Goal: Task Accomplishment & Management: Use online tool/utility

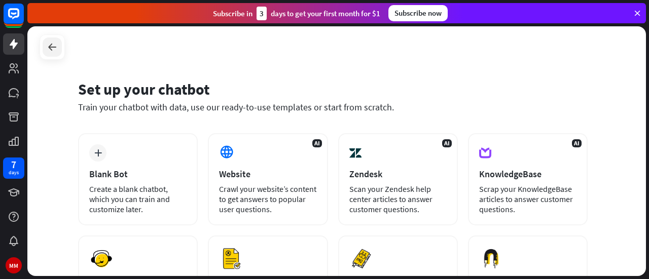
click at [50, 49] on icon at bounding box center [52, 47] width 12 height 12
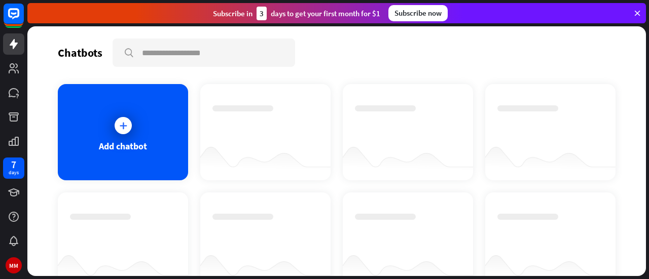
click at [636, 12] on icon at bounding box center [637, 13] width 9 height 9
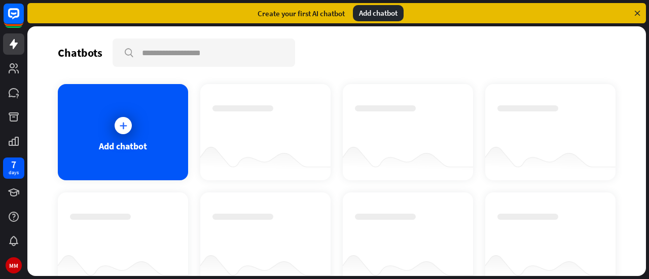
click at [637, 13] on icon at bounding box center [637, 13] width 9 height 9
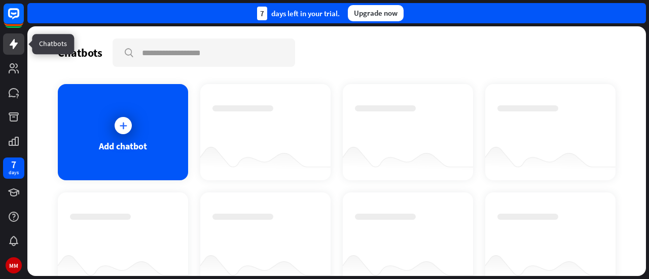
click at [13, 48] on icon at bounding box center [14, 44] width 8 height 10
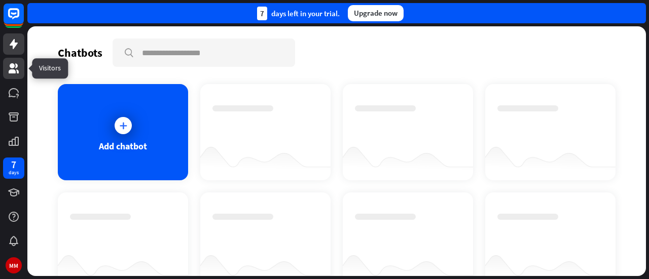
click at [15, 73] on icon at bounding box center [14, 68] width 10 height 10
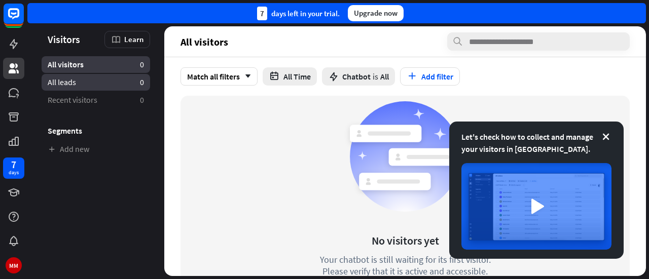
click at [61, 85] on span "All leads" at bounding box center [62, 82] width 28 height 11
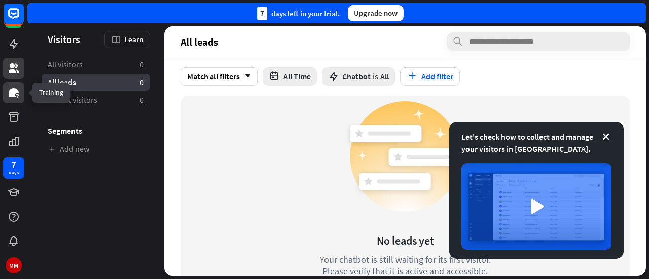
click at [19, 89] on icon at bounding box center [14, 93] width 12 height 12
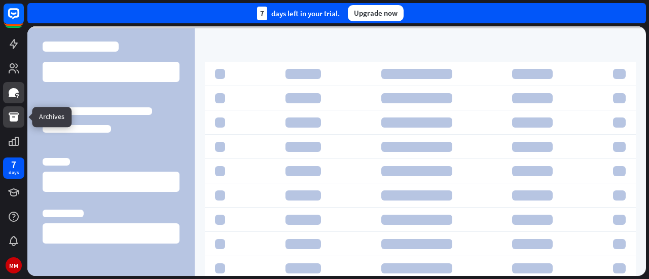
click at [14, 124] on link at bounding box center [13, 116] width 21 height 21
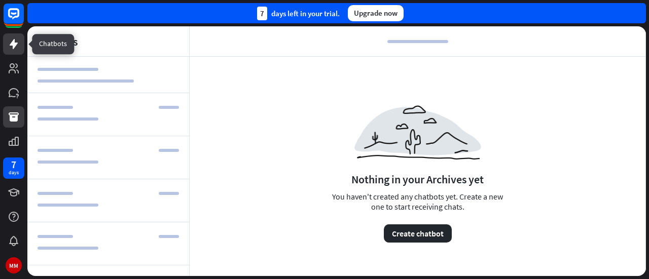
click at [20, 44] on link at bounding box center [13, 43] width 21 height 21
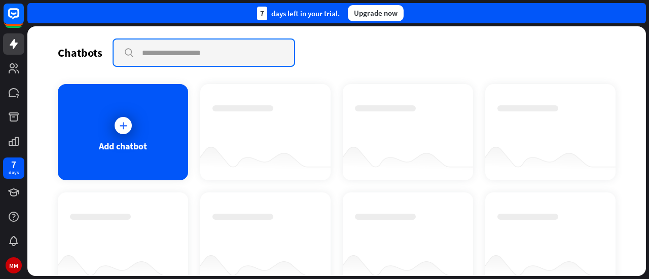
click at [200, 50] on input "text" at bounding box center [204, 53] width 180 height 26
type input "*"
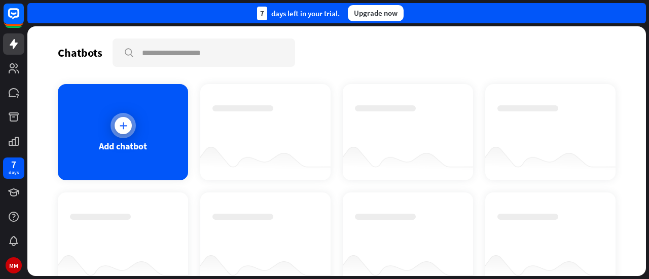
click at [125, 123] on icon at bounding box center [123, 126] width 10 height 10
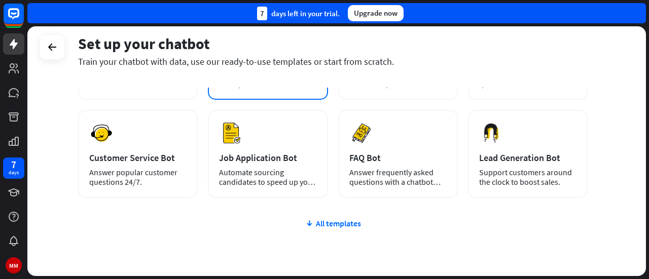
scroll to position [133, 0]
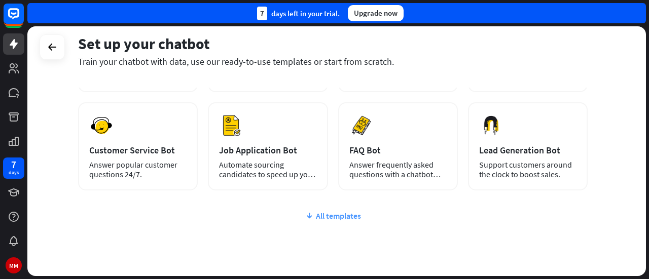
click at [339, 211] on div "All templates" at bounding box center [332, 216] width 509 height 10
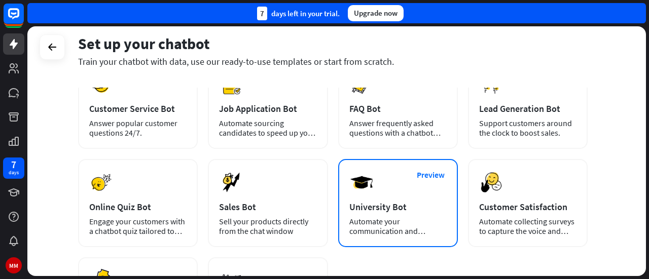
scroll to position [174, 0]
click at [386, 209] on div "University Bot" at bounding box center [397, 208] width 97 height 12
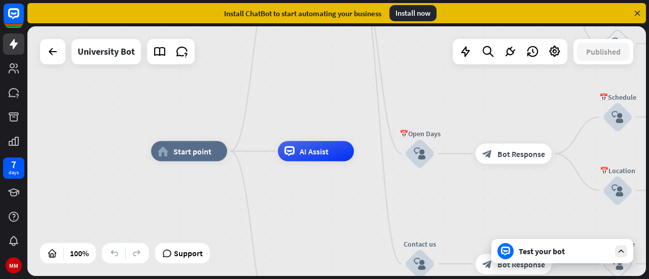
click at [635, 17] on icon at bounding box center [637, 13] width 9 height 9
